Goal: Use online tool/utility: Use online tool/utility

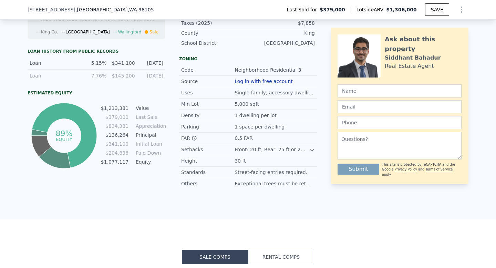
scroll to position [125, 0]
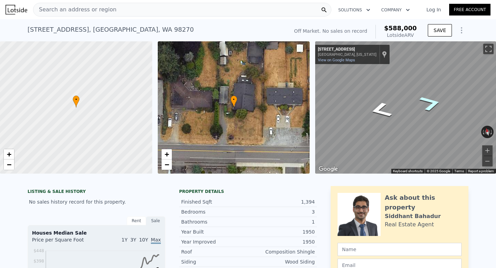
click at [424, 102] on div "Map" at bounding box center [405, 107] width 181 height 132
click at [426, 101] on icon "Go East, 84th St NE" at bounding box center [430, 103] width 41 height 25
click at [410, 94] on div "Map" at bounding box center [405, 107] width 181 height 132
click at [385, 117] on div "Map" at bounding box center [405, 107] width 181 height 132
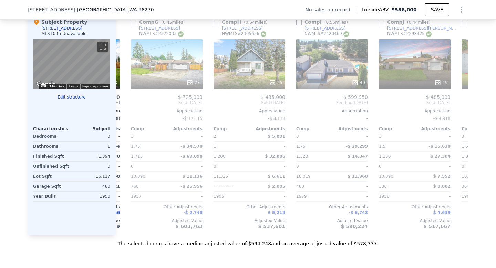
scroll to position [0, 483]
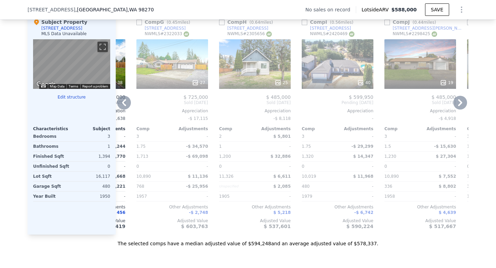
click at [123, 100] on icon at bounding box center [124, 103] width 14 height 14
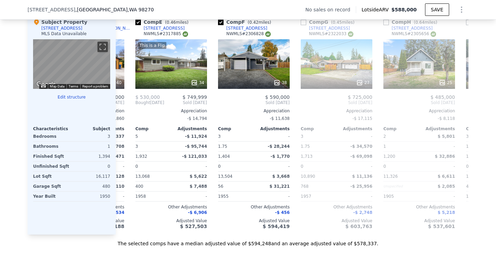
scroll to position [0, 318]
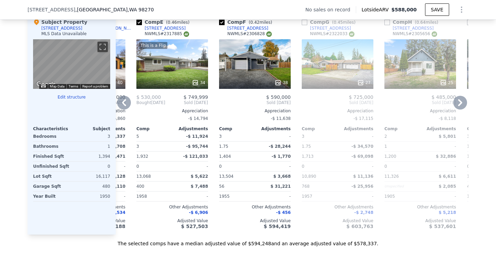
click at [124, 100] on icon at bounding box center [124, 103] width 14 height 14
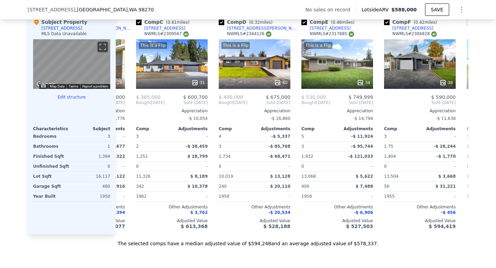
scroll to position [0, 153]
click at [126, 100] on icon at bounding box center [124, 102] width 4 height 7
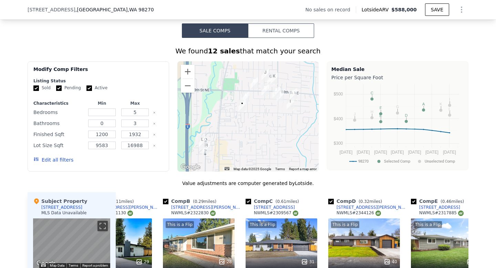
scroll to position [495, 0]
click at [109, 111] on input "number" at bounding box center [101, 113] width 27 height 8
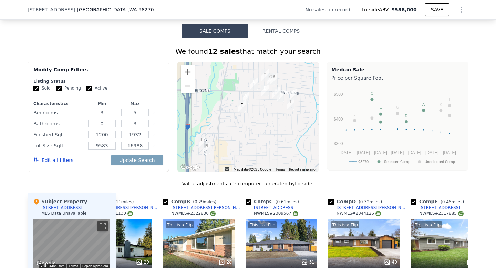
type input "3"
click at [142, 111] on input "5" at bounding box center [134, 113] width 27 height 8
type input "3"
click at [108, 112] on input "3" at bounding box center [101, 113] width 27 height 8
type input "2"
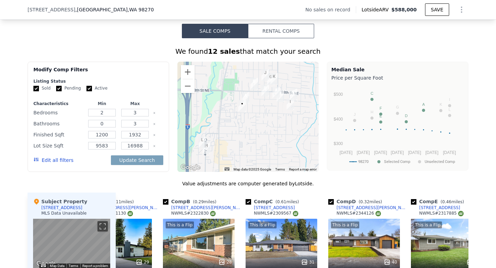
click at [128, 82] on div "Listing Status" at bounding box center [98, 81] width 130 height 6
click at [108, 125] on input "0" at bounding box center [101, 124] width 27 height 8
type input "1"
click at [141, 126] on input "3" at bounding box center [134, 124] width 27 height 8
type input "2"
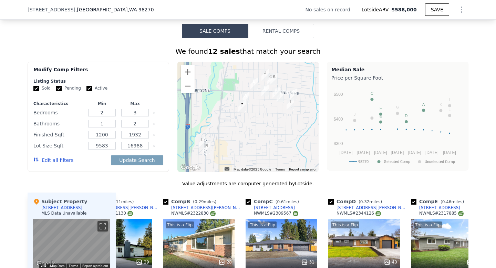
click at [165, 124] on div "Modify Comp Filters Listing Status Sold Pending Active Characteristics Min Max …" at bounding box center [98, 117] width 141 height 110
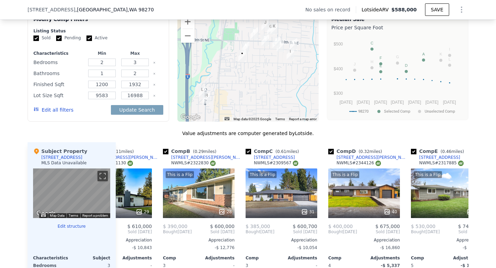
scroll to position [549, 0]
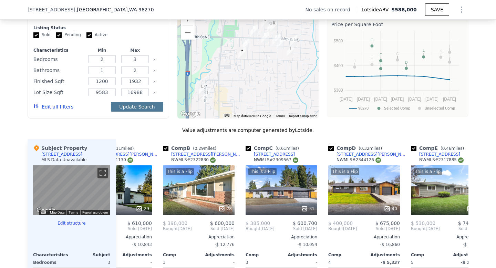
click at [143, 106] on button "Update Search" at bounding box center [137, 107] width 52 height 10
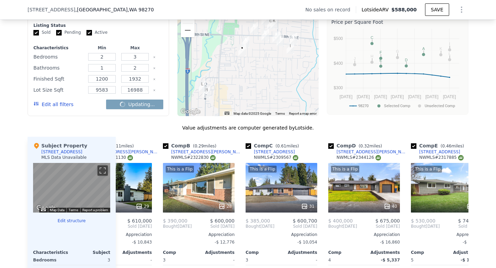
scroll to position [551, 0]
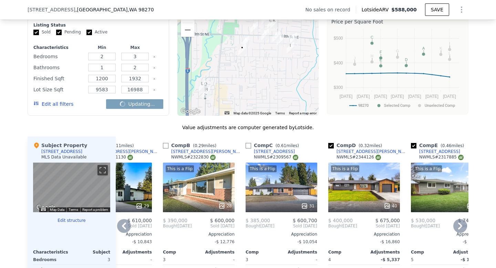
checkbox input "false"
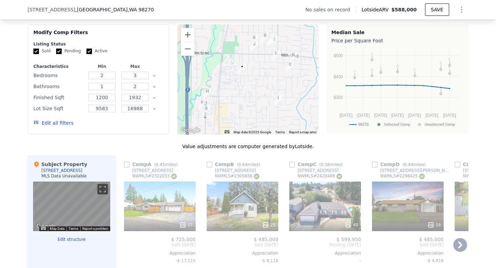
scroll to position [531, 0]
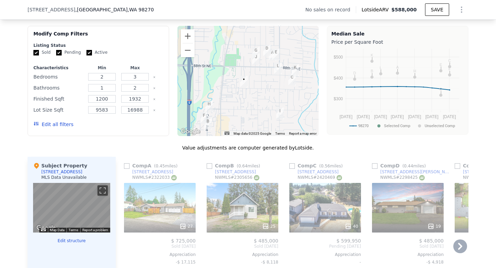
drag, startPoint x: 256, startPoint y: 68, endPoint x: 259, endPoint y: 82, distance: 14.4
click at [259, 82] on div at bounding box center [247, 81] width 141 height 110
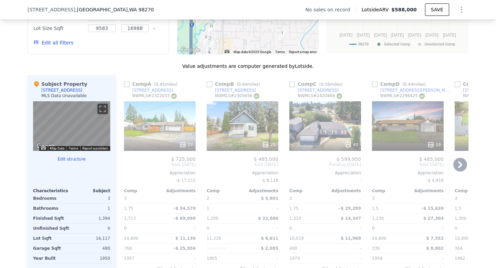
scroll to position [583, 0]
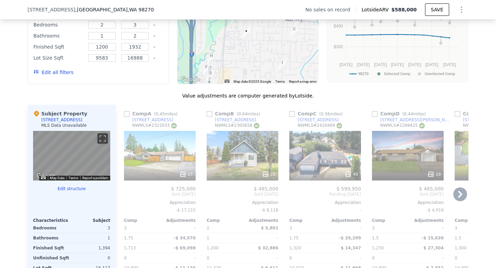
click at [458, 196] on icon at bounding box center [460, 194] width 14 height 14
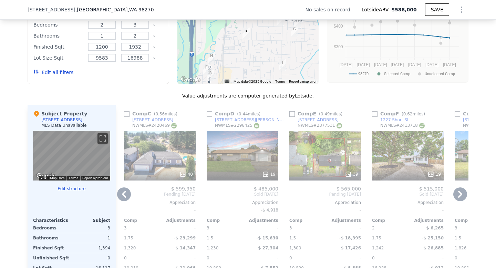
click at [462, 192] on icon at bounding box center [460, 194] width 14 height 14
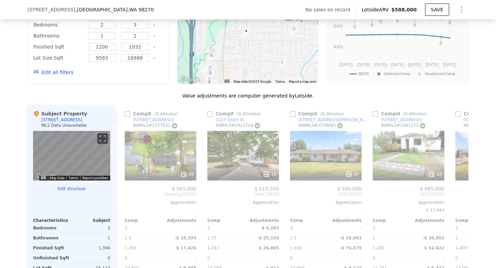
scroll to position [0, 330]
click at [461, 193] on icon at bounding box center [460, 194] width 4 height 7
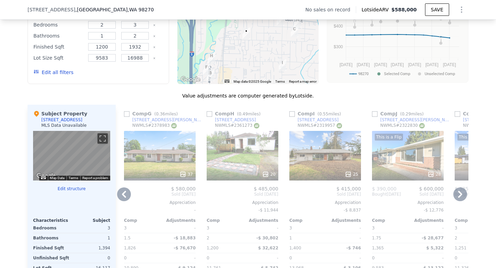
click at [460, 193] on icon at bounding box center [460, 194] width 4 height 7
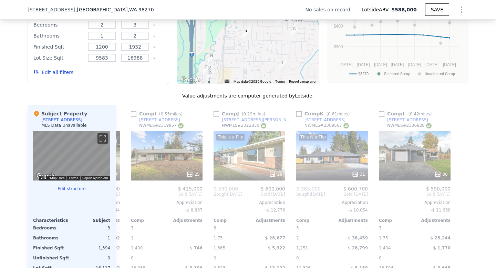
scroll to position [0, 655]
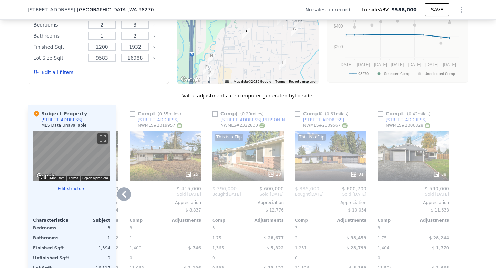
click at [124, 195] on icon at bounding box center [124, 194] width 4 height 7
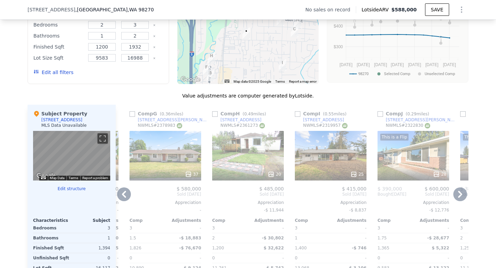
click at [123, 193] on icon at bounding box center [124, 194] width 4 height 7
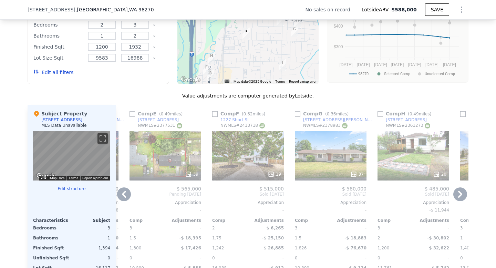
click at [126, 190] on icon at bounding box center [124, 194] width 14 height 14
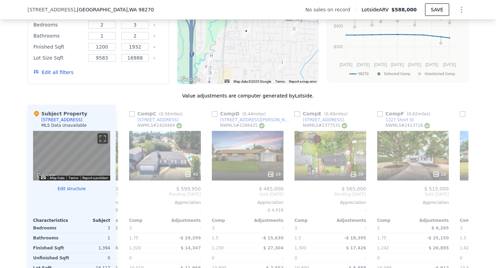
scroll to position [0, 160]
click at [125, 192] on icon at bounding box center [124, 194] width 4 height 7
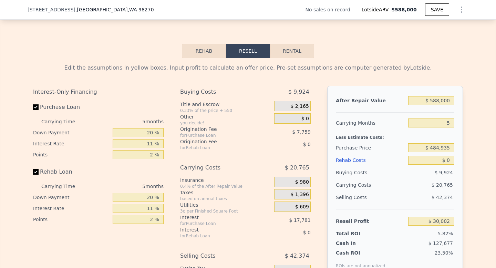
scroll to position [938, 0]
click at [438, 148] on input "$ 484,935" at bounding box center [431, 148] width 46 height 9
type input "$ 935"
type input "$ 541,103"
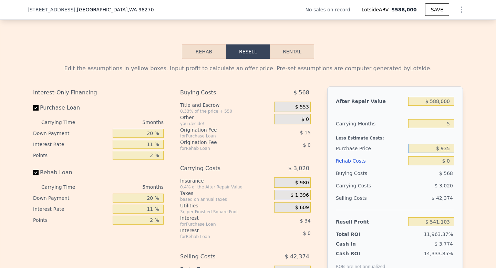
type input "5"
type input "0"
type input "3"
type input "$ 30,002"
checkbox input "true"
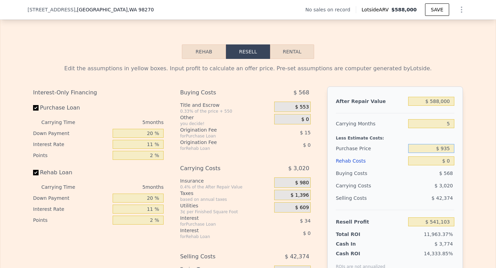
checkbox input "true"
type input "$ 9"
type input "$ 385,000"
click at [473, 167] on div "Edit the assumptions in yellow boxes. Input profit to calculate an offer price.…" at bounding box center [247, 187] width 495 height 256
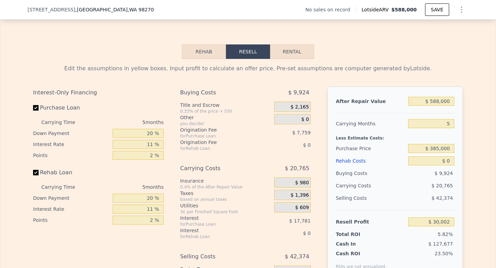
type input "$ 135,534"
click at [449, 161] on input "$ 0" at bounding box center [431, 160] width 46 height 9
type input "$ 1"
type input "$ 135,533"
type input "$ 15"
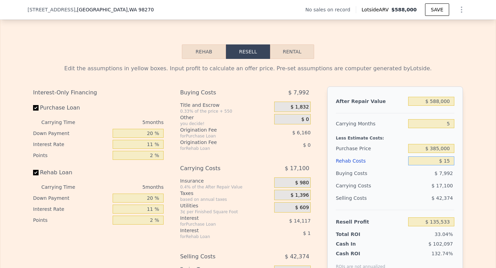
type input "$ 135,519"
type input "$ 150"
type input "$ 135,377"
type input "$ 1,500"
type input "$ 133,955"
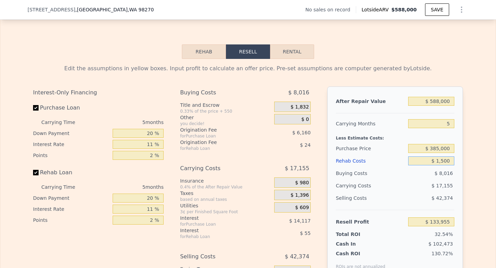
type input "$ 15,000"
type input "$ 119,744"
type input "$ 150,000"
type input "-$ 22,366"
type input "$ 150,000"
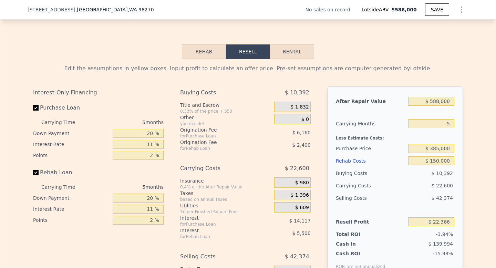
click at [478, 162] on div "Edit the assumptions in yellow boxes. Input profit to calculate an offer price.…" at bounding box center [247, 187] width 495 height 256
click at [153, 133] on input "20 %" at bounding box center [138, 133] width 51 height 9
type input "2 %"
type input "-$ 26,932"
type input "1 %"
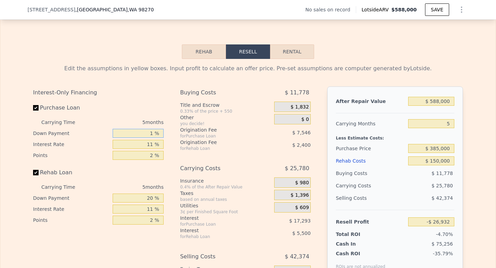
type input "-$ 27,184"
type input "15 %"
type input "-$ 23,636"
type input "15 %"
click at [155, 156] on input "2 %" at bounding box center [138, 155] width 51 height 9
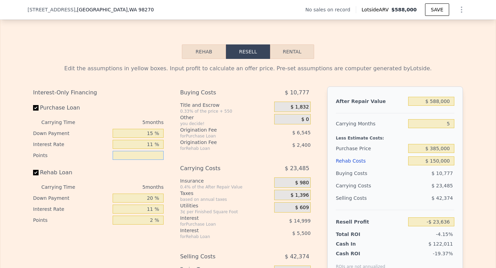
type input "1 %"
type input "-$ 20,364"
type input "1 %"
click at [152, 199] on input "20 %" at bounding box center [138, 197] width 51 height 9
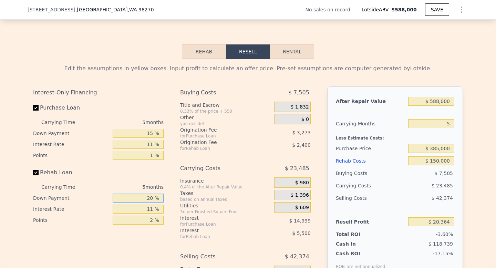
type input "2 %"
type input "-$ 22,144"
type input "0 %"
type input "-$ 22,339"
type input "0 %"
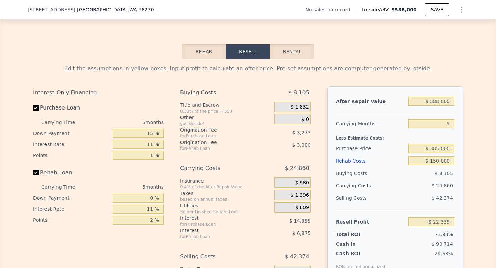
click at [169, 185] on div "Interest-Only Financing Purchase Loan Carrying Time 5 months Down Payment 15 % …" at bounding box center [101, 200] width 136 height 229
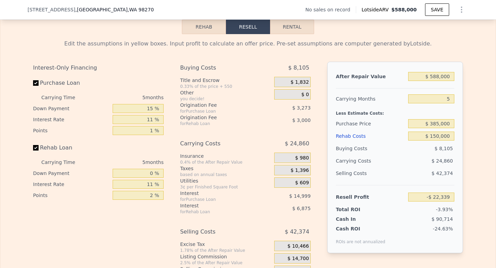
scroll to position [962, 0]
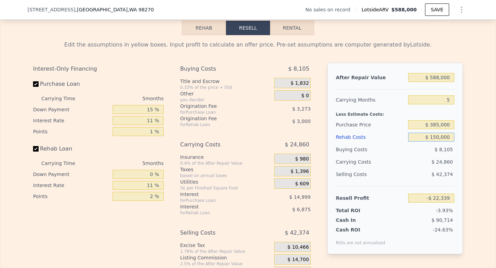
click at [437, 137] on input "$ 150,000" at bounding box center [431, 137] width 46 height 9
type input "$ 10,000"
type input "$ 126,876"
type input "$ 100,000"
type input "$ 30,951"
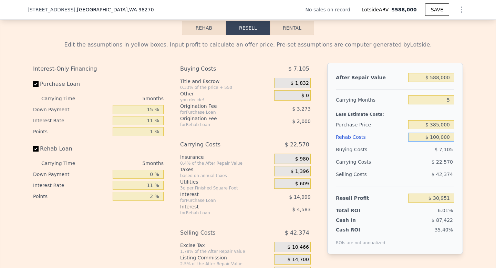
type input "$ 100,000"
click at [475, 152] on div "Edit the assumptions in yellow boxes. Input profit to calculate an offer price.…" at bounding box center [247, 163] width 495 height 256
click at [439, 76] on input "$ 588,000" at bounding box center [431, 77] width 46 height 9
type input "$ 58,000"
type input "-$ 460,467"
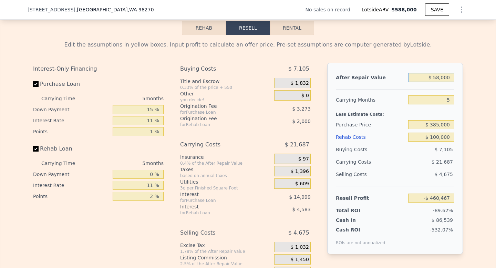
type input "$ 5,000"
type input "-$ 509,609"
type input "$ 000"
type input "-$ 514,245"
type input "$ 6,000"
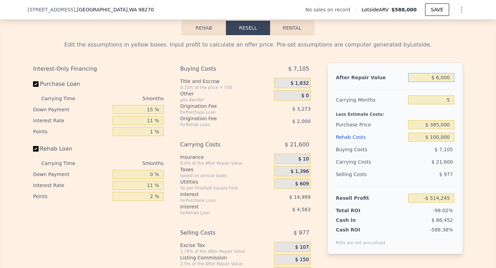
type input "-$ 508,682"
type input "$ 60,000"
type input "-$ 458,613"
type input "$ 600,000"
type input "$ 42,077"
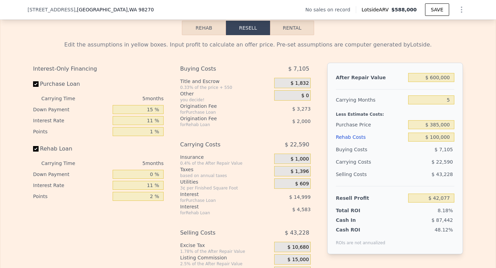
click at [477, 148] on div "Edit the assumptions in yellow boxes. Input profit to calculate an offer price.…" at bounding box center [247, 163] width 495 height 256
click at [437, 76] on input "$ 600,000" at bounding box center [431, 77] width 46 height 9
type input "$ 60,000"
type input "-$ 458,613"
type input "$ 650,000"
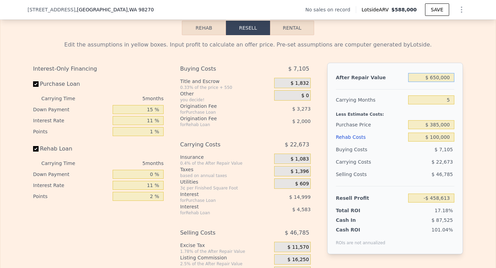
type input "$ 88,437"
click at [476, 119] on div "Edit the assumptions in yellow boxes. Input profit to calculate an offer price.…" at bounding box center [247, 163] width 495 height 256
click at [436, 77] on input "$ 650,000" at bounding box center [431, 77] width 46 height 9
type input "$ 60,000"
type input "-$ 458,613"
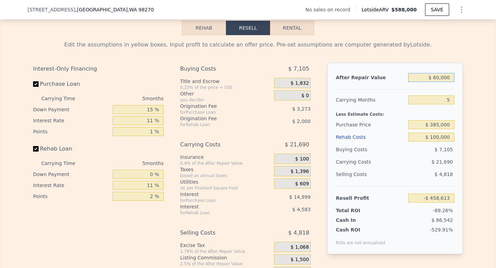
type input "$ 600,000"
type input "$ 42,077"
type input "$ 600,000"
click at [482, 129] on div "Edit the assumptions in yellow boxes. Input profit to calculate an offer price.…" at bounding box center [247, 163] width 495 height 256
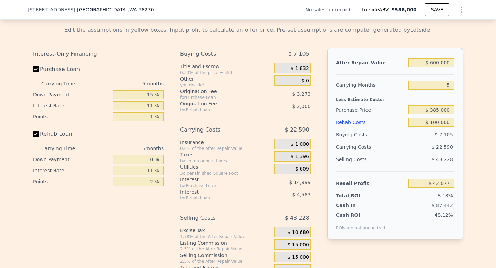
scroll to position [975, 0]
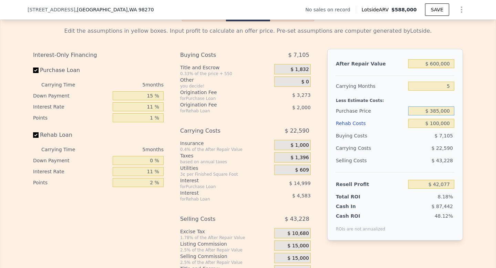
click at [436, 110] on input "$ 385,000" at bounding box center [431, 110] width 46 height 9
type input "$ 350,000"
type input "$ 78,856"
click at [483, 104] on div "Edit the assumptions in yellow boxes. Input profit to calculate an offer price.…" at bounding box center [247, 149] width 495 height 256
click at [437, 123] on input "$ 100,000" at bounding box center [431, 123] width 46 height 9
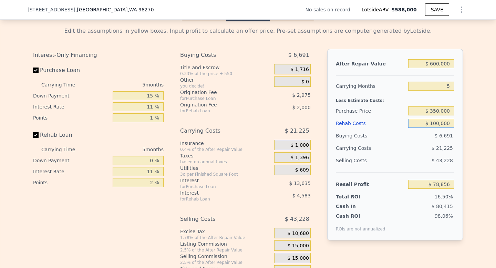
type input "$ 10,000"
type input "$ 174,781"
type input "$ 120,000"
type input "$ 57,541"
type input "$ 120,000"
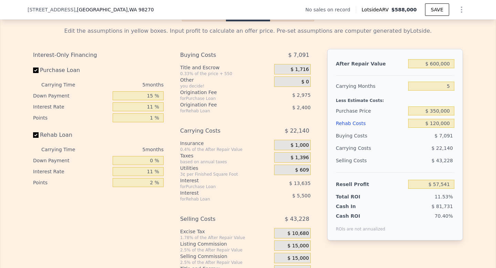
click at [488, 121] on div "Edit the assumptions in yellow boxes. Input profit to calculate an offer price.…" at bounding box center [247, 149] width 495 height 256
click at [470, 89] on div "Edit the assumptions in yellow boxes. Input profit to calculate an offer price.…" at bounding box center [247, 149] width 495 height 256
type input "$ 588,000"
type input "$ 0"
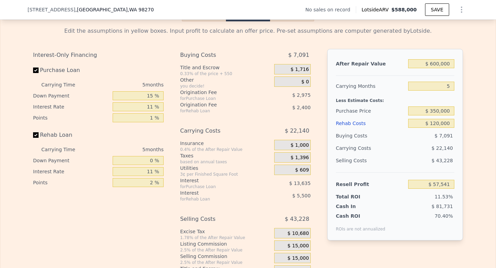
type input "$ 30,002"
click at [449, 123] on input "$ 0" at bounding box center [431, 123] width 46 height 9
click at [469, 124] on div "Edit the assumptions in yellow boxes. Input profit to calculate an offer price.…" at bounding box center [247, 149] width 495 height 256
click at [439, 63] on input "$ 588,000" at bounding box center [431, 63] width 46 height 9
type input "$ 58,000"
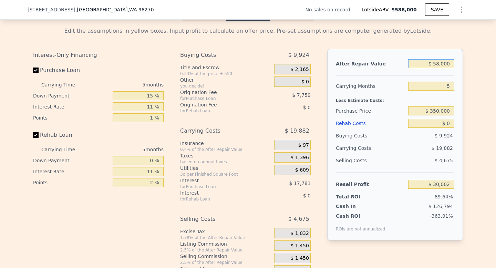
type input "-$ 461,416"
type input "$ 5,000"
type input "-$ 510,558"
type input "$ 000"
type input "-$ 515,194"
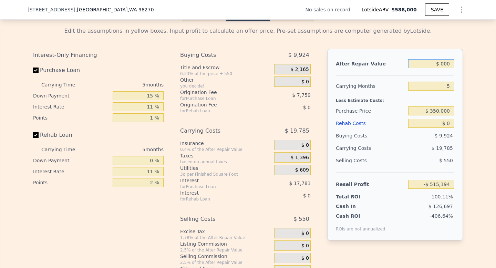
type input "$ 5,000"
type input "-$ 510,558"
type input "$ 000"
type input "-$ 515,194"
type input "$ 6,000"
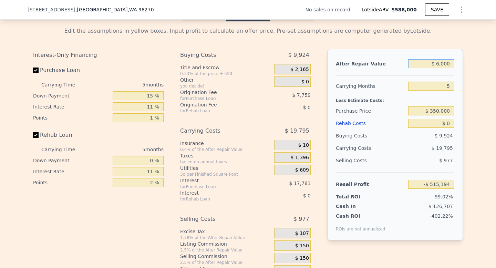
type input "-$ 509,631"
type input "$ 60,000"
type input "-$ 459,562"
type input "$ 600,000"
type input "$ 41,128"
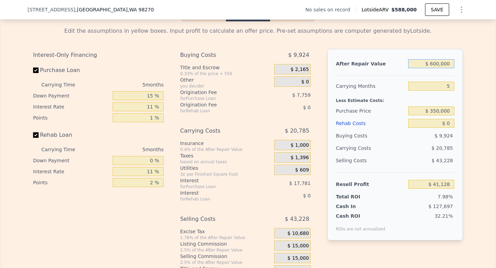
type input "$ 600,000"
click at [436, 114] on input "$ 350,000" at bounding box center [431, 110] width 46 height 9
click at [449, 125] on input "$ 0" at bounding box center [431, 123] width 46 height 9
type input "$ 183,616"
type input "$ 01"
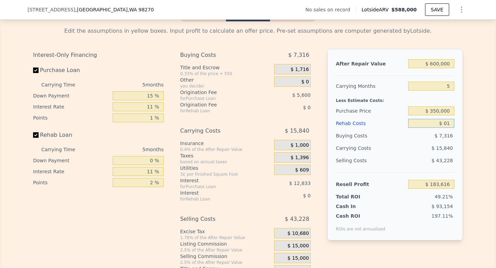
type input "$ 183,615"
type input "$ 012"
type input "$ 183,604"
type input "$ 0120"
type input "$ 183,489"
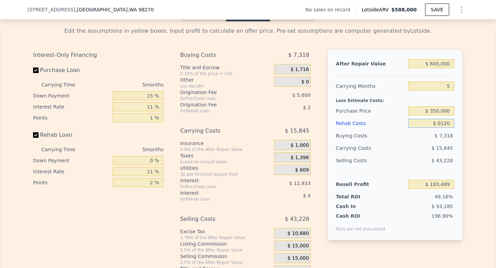
type input "$ 01,200"
type input "$ 182,352"
type input "$ 0120"
type input "$ 183,489"
type input "$ 012"
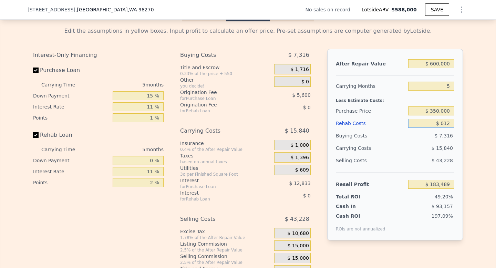
type input "$ 183,604"
type input "$ 01"
type input "$ 183,615"
type input "$ 0"
type input "$ 183,616"
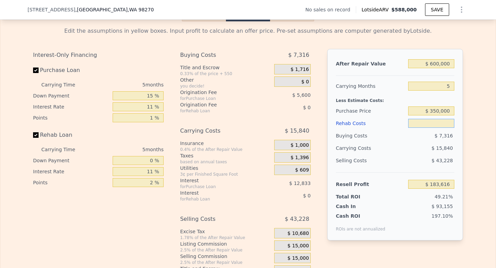
type input "$ 1"
type input "$ 183,615"
type input "$ 12"
type input "$ 183,604"
type input "$ 120"
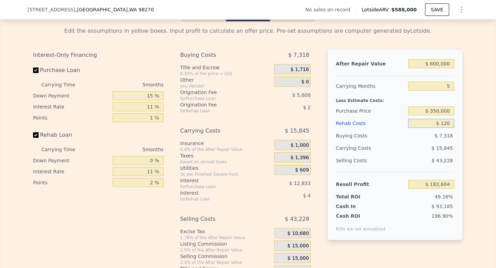
type input "$ 183,489"
type input "$ 1,200"
type input "$ 182,352"
type input "$ 12,000"
type input "$ 170,984"
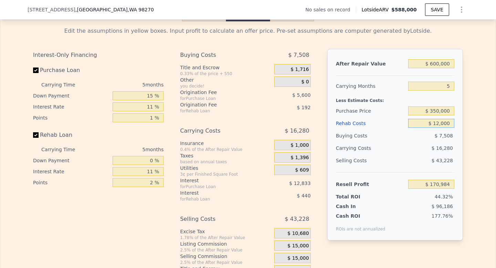
type input "$ 120,000"
type input "$ 57,296"
type input "$ 120,000"
click at [471, 142] on div "Edit the assumptions in yellow boxes. Input profit to calculate an offer price.…" at bounding box center [247, 149] width 495 height 256
click at [471, 141] on div "Edit the assumptions in yellow boxes. Input profit to calculate an offer price.…" at bounding box center [247, 149] width 495 height 256
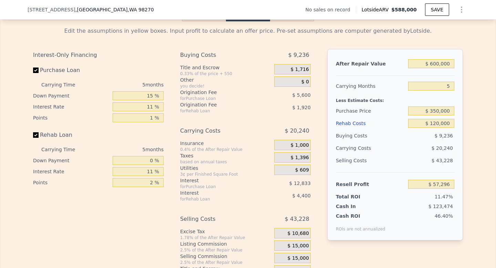
click at [422, 151] on div "$ 20,240" at bounding box center [417, 148] width 73 height 12
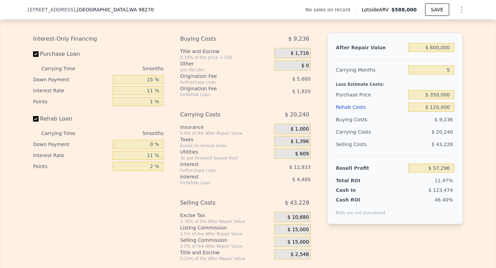
scroll to position [994, 0]
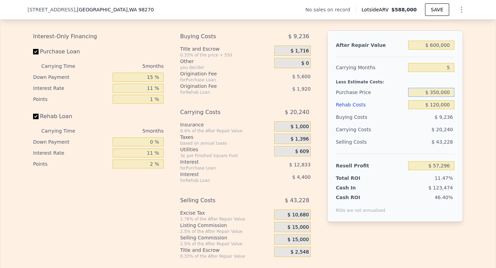
click at [437, 92] on input "$ 350,000" at bounding box center [431, 92] width 46 height 9
type input "$ 380,000"
click at [482, 115] on div "Edit the assumptions in yellow boxes. Input profit to calculate an offer price.…" at bounding box center [247, 131] width 495 height 256
type input "$ 25,617"
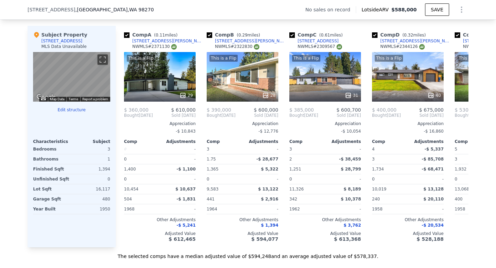
scroll to position [216, 0]
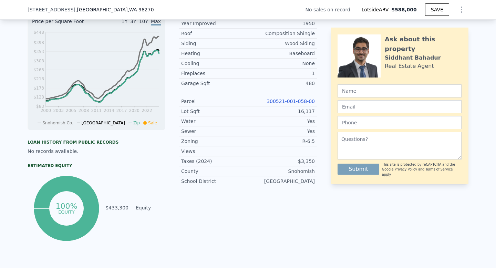
type input "$ 588,000"
type input "$ 0"
type input "$ 30,002"
